Goal: Navigation & Orientation: Find specific page/section

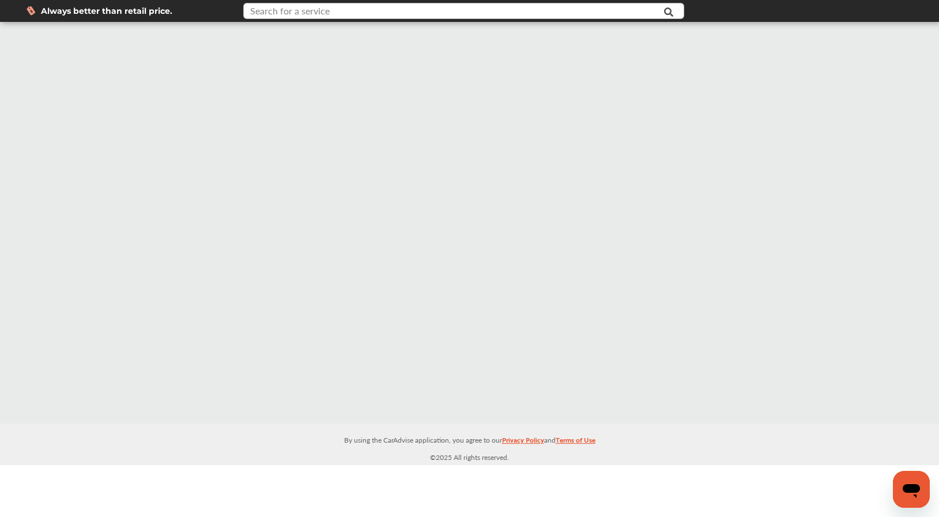
click at [381, 12] on input "text" at bounding box center [445, 12] width 402 height 18
